Goal: Check status: Check status

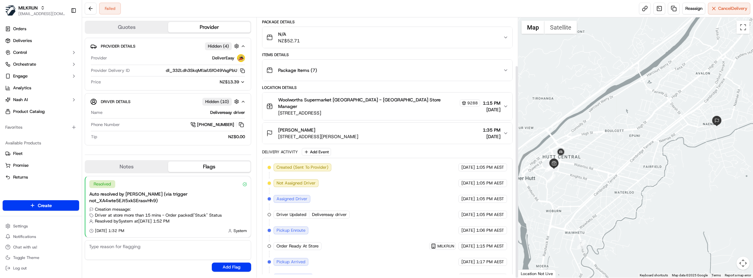
scroll to position [58, 0]
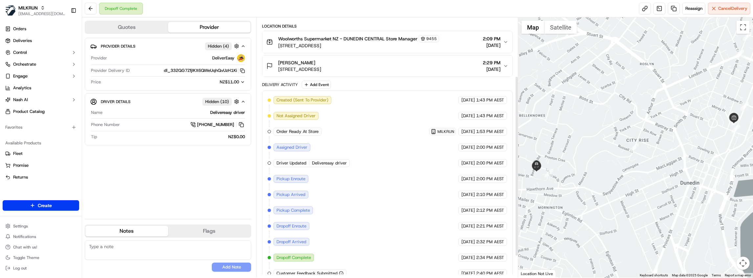
scroll to position [115, 0]
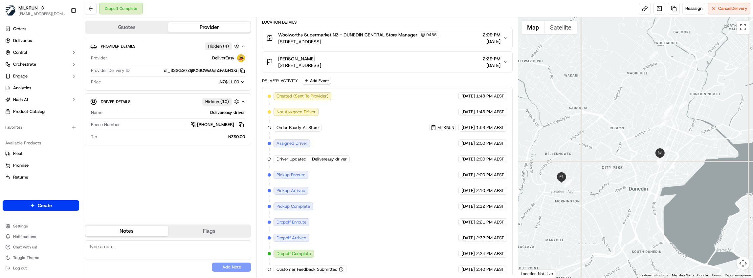
drag, startPoint x: 704, startPoint y: 208, endPoint x: 614, endPoint y: 200, distance: 91.0
click at [614, 200] on div at bounding box center [635, 147] width 235 height 260
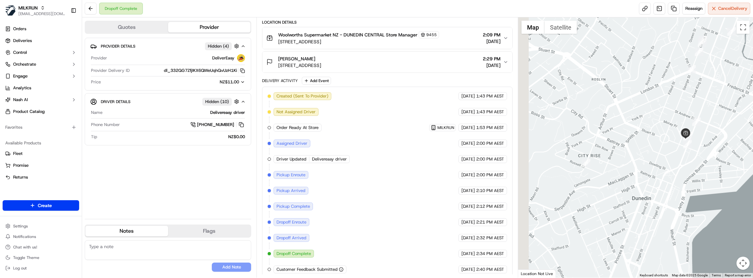
drag, startPoint x: 625, startPoint y: 172, endPoint x: 669, endPoint y: 154, distance: 47.9
click at [669, 154] on div at bounding box center [635, 147] width 235 height 260
